Goal: Task Accomplishment & Management: Manage account settings

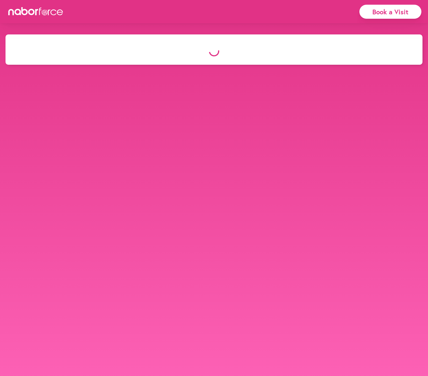
select select "*"
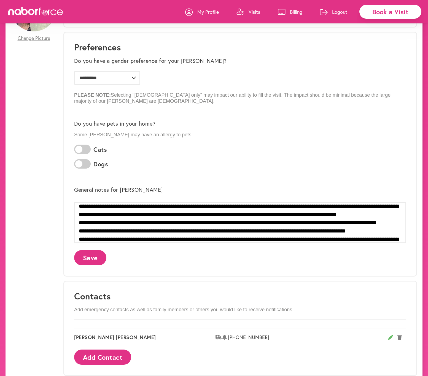
scroll to position [165, 0]
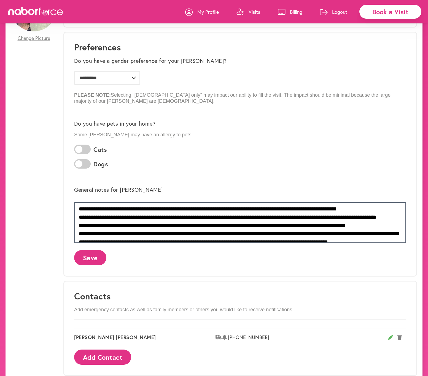
click at [111, 225] on textarea at bounding box center [240, 222] width 332 height 41
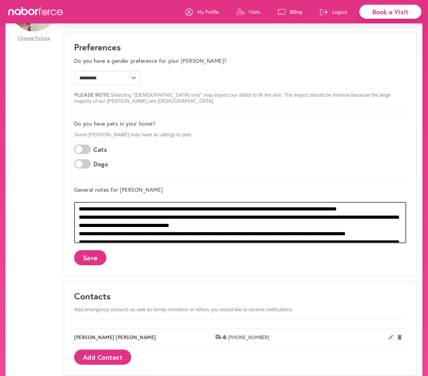
click at [281, 217] on textarea at bounding box center [240, 222] width 332 height 41
click at [289, 218] on textarea at bounding box center [240, 222] width 332 height 41
type textarea "**********"
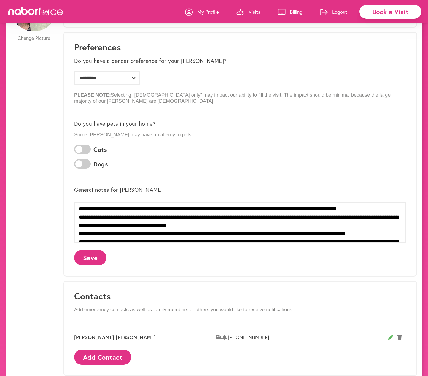
click at [94, 257] on button "Save" at bounding box center [90, 257] width 32 height 15
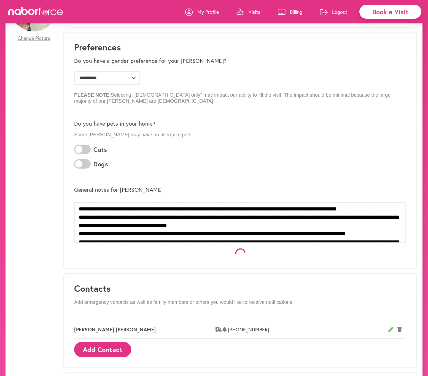
scroll to position [0, 0]
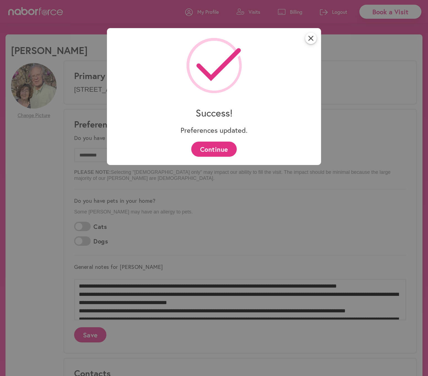
click at [220, 149] on button "Continue" at bounding box center [213, 149] width 45 height 15
